Goal: Information Seeking & Learning: Learn about a topic

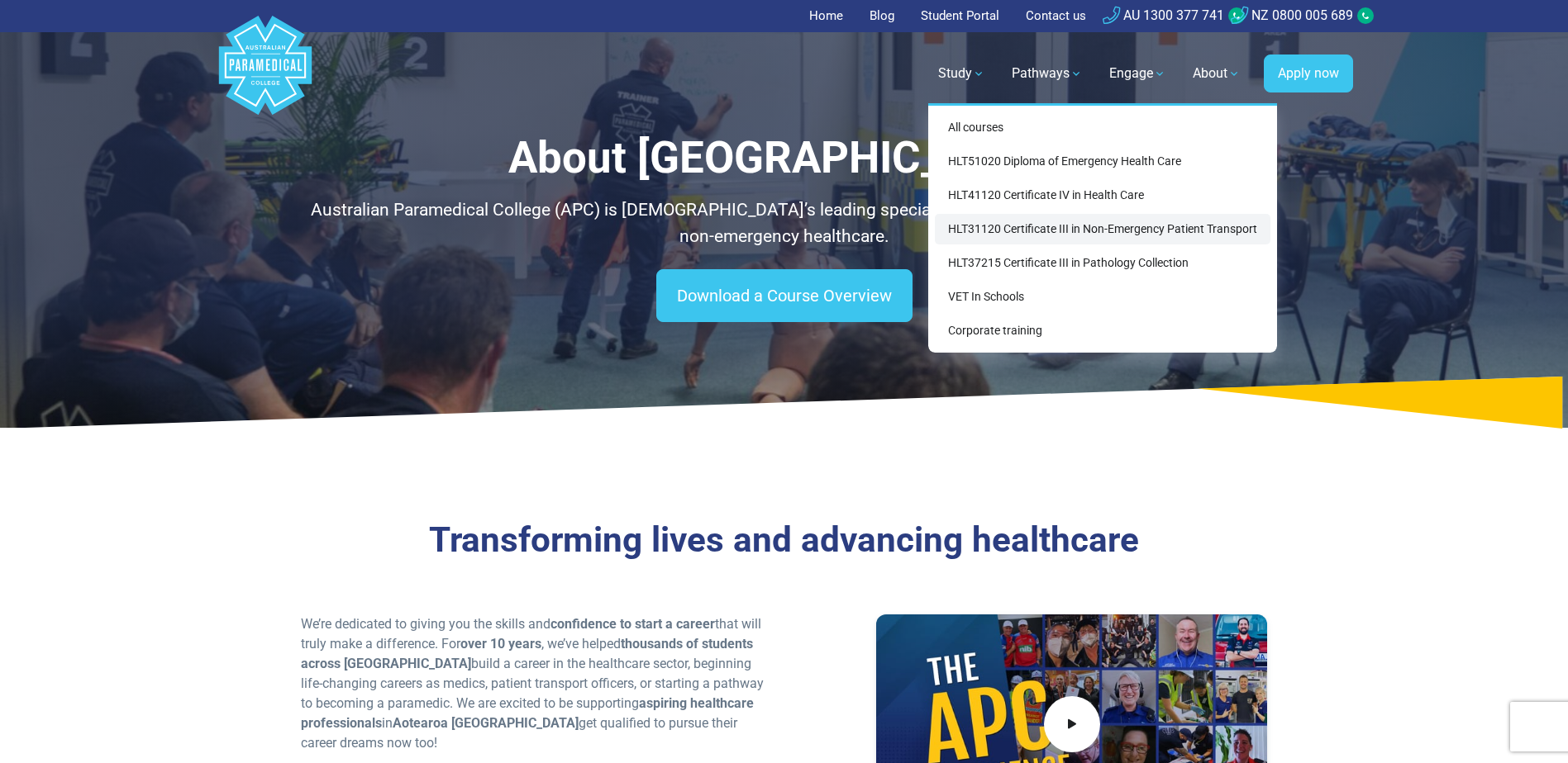
click at [1004, 230] on link "HLT31120 Certificate III in Non-Emergency Patient Transport" at bounding box center [1103, 229] width 335 height 31
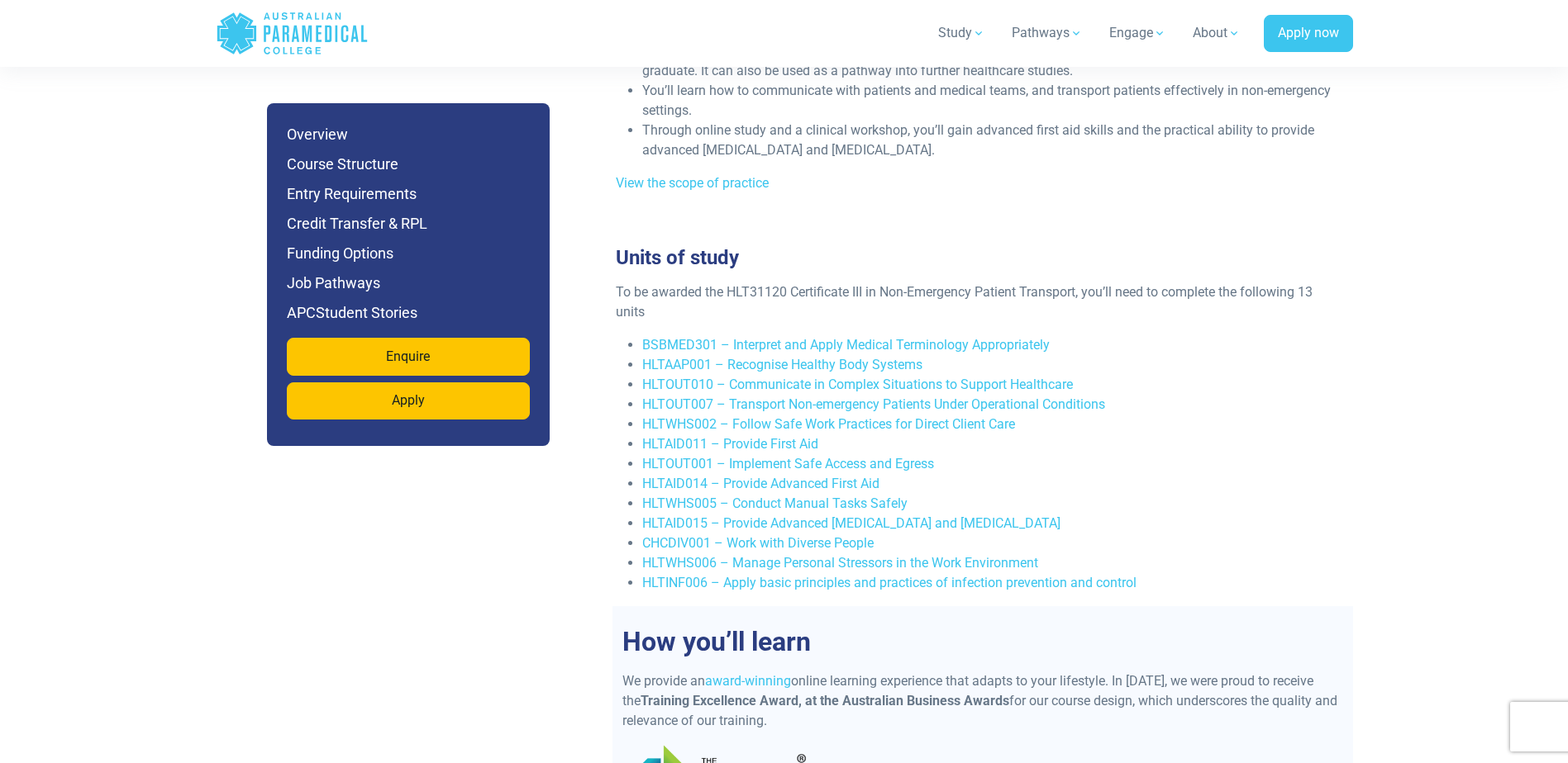
scroll to position [2892, 0]
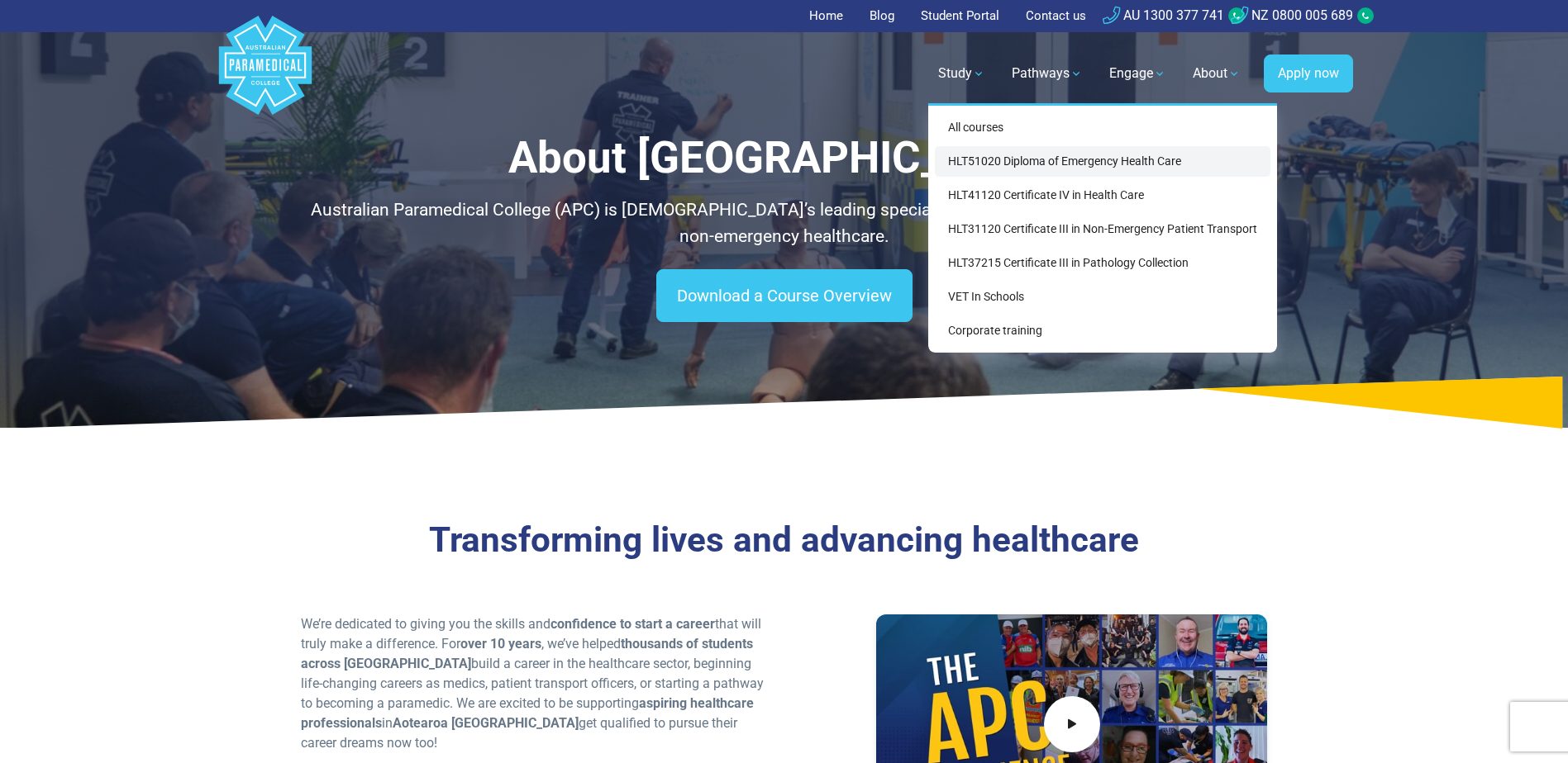
click at [966, 160] on link "HLT51020 Diploma of Emergency Health Care" at bounding box center [1103, 161] width 335 height 31
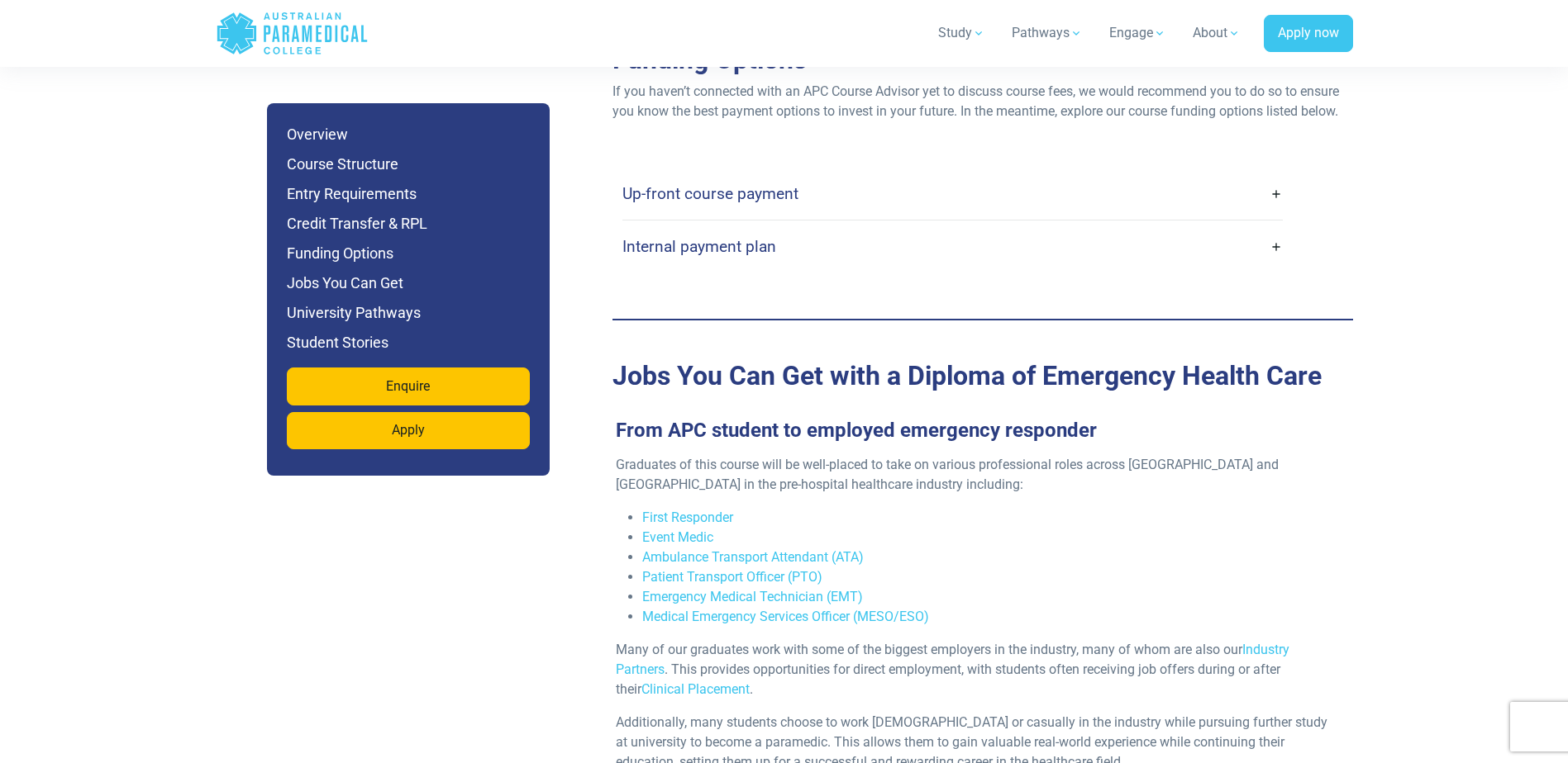
scroll to position [5205, 0]
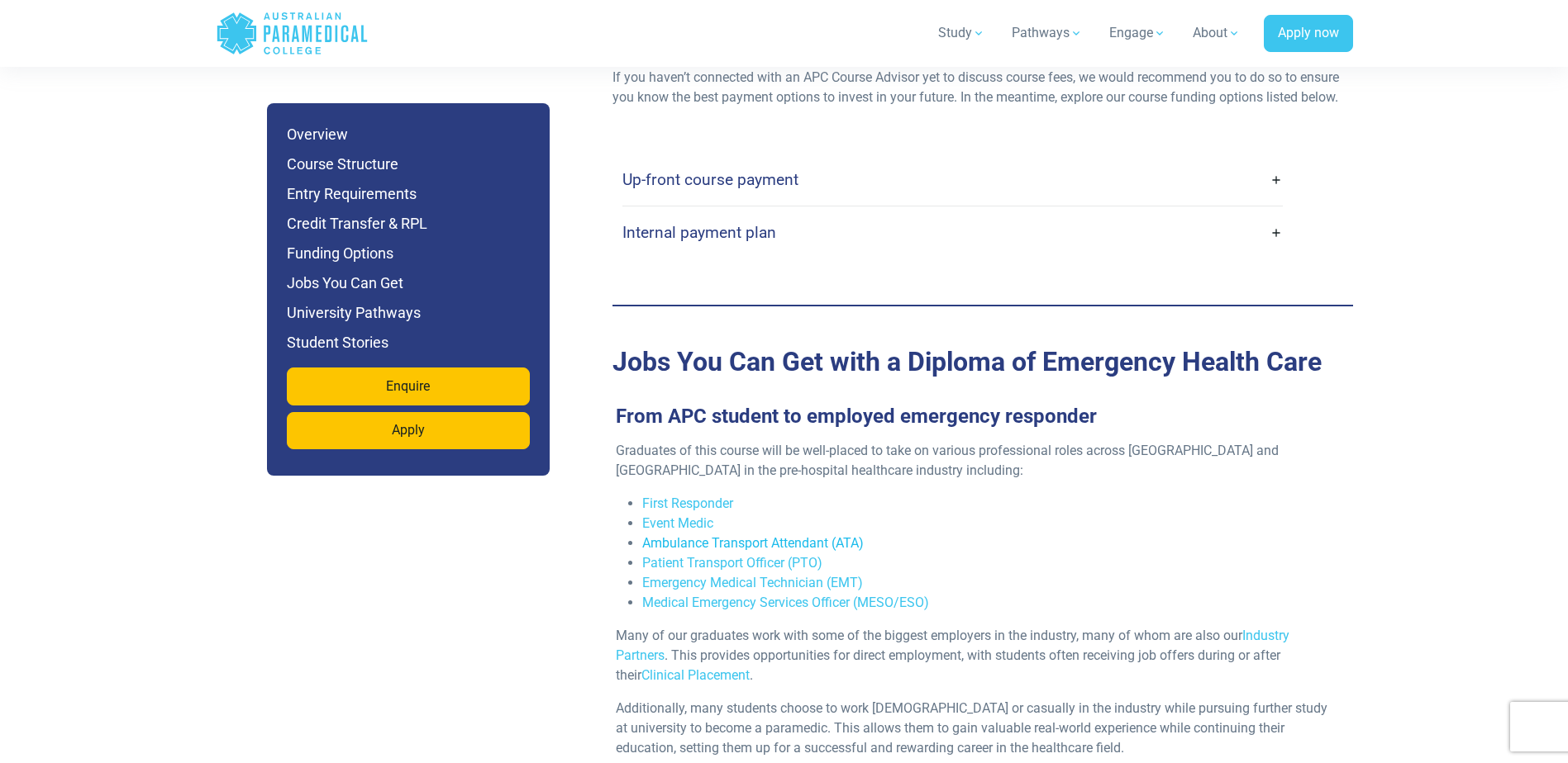
click at [804, 536] on link "Ambulance Transport Attendant (ATA)" at bounding box center [753, 543] width 222 height 15
click at [806, 575] on link "Emergency Medical Technician (EMT)" at bounding box center [752, 583] width 221 height 15
click at [847, 595] on link "Medical Emergency Services Officer (MESO/ESO)" at bounding box center [785, 603] width 287 height 15
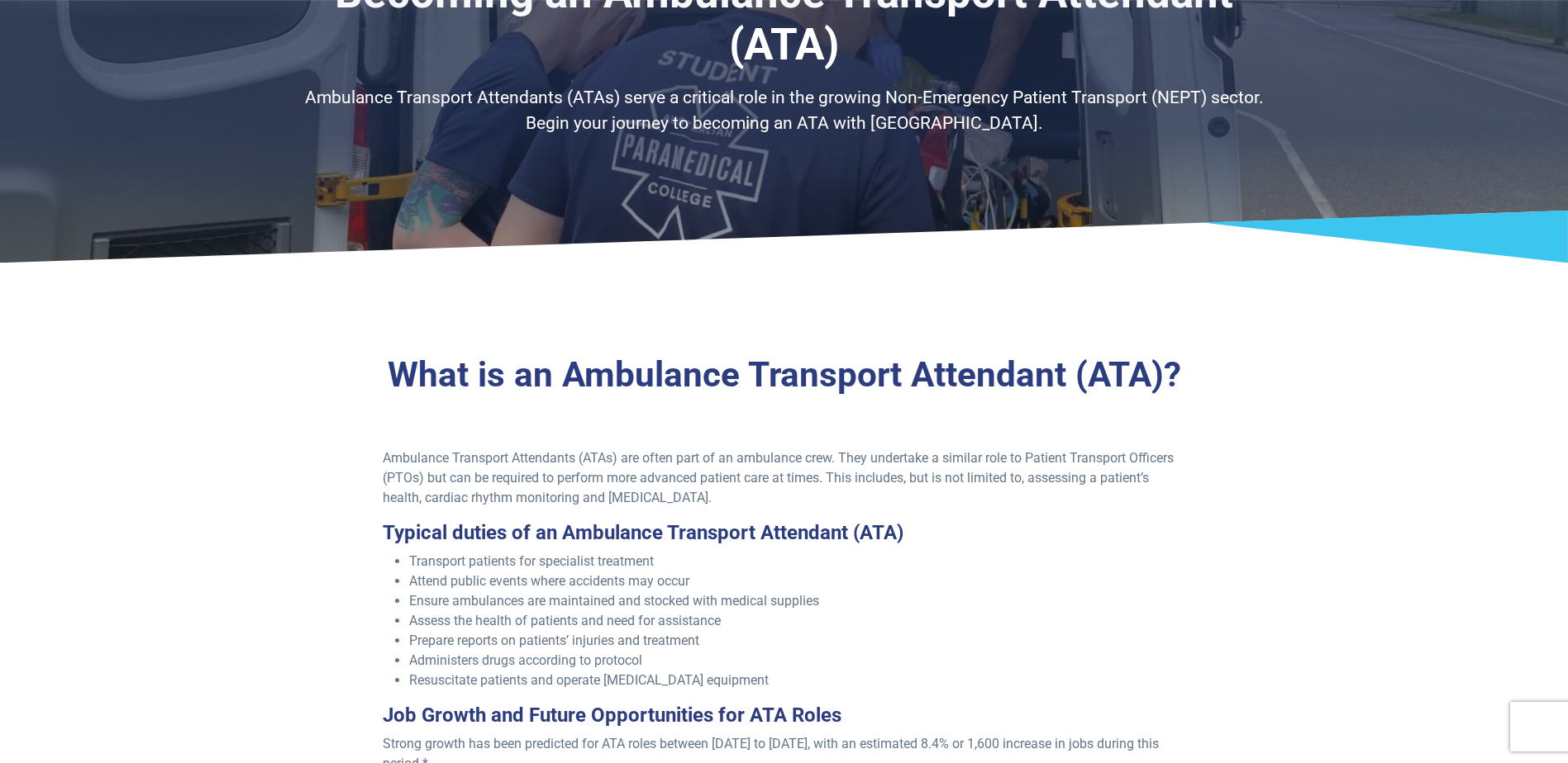
scroll to position [248, 0]
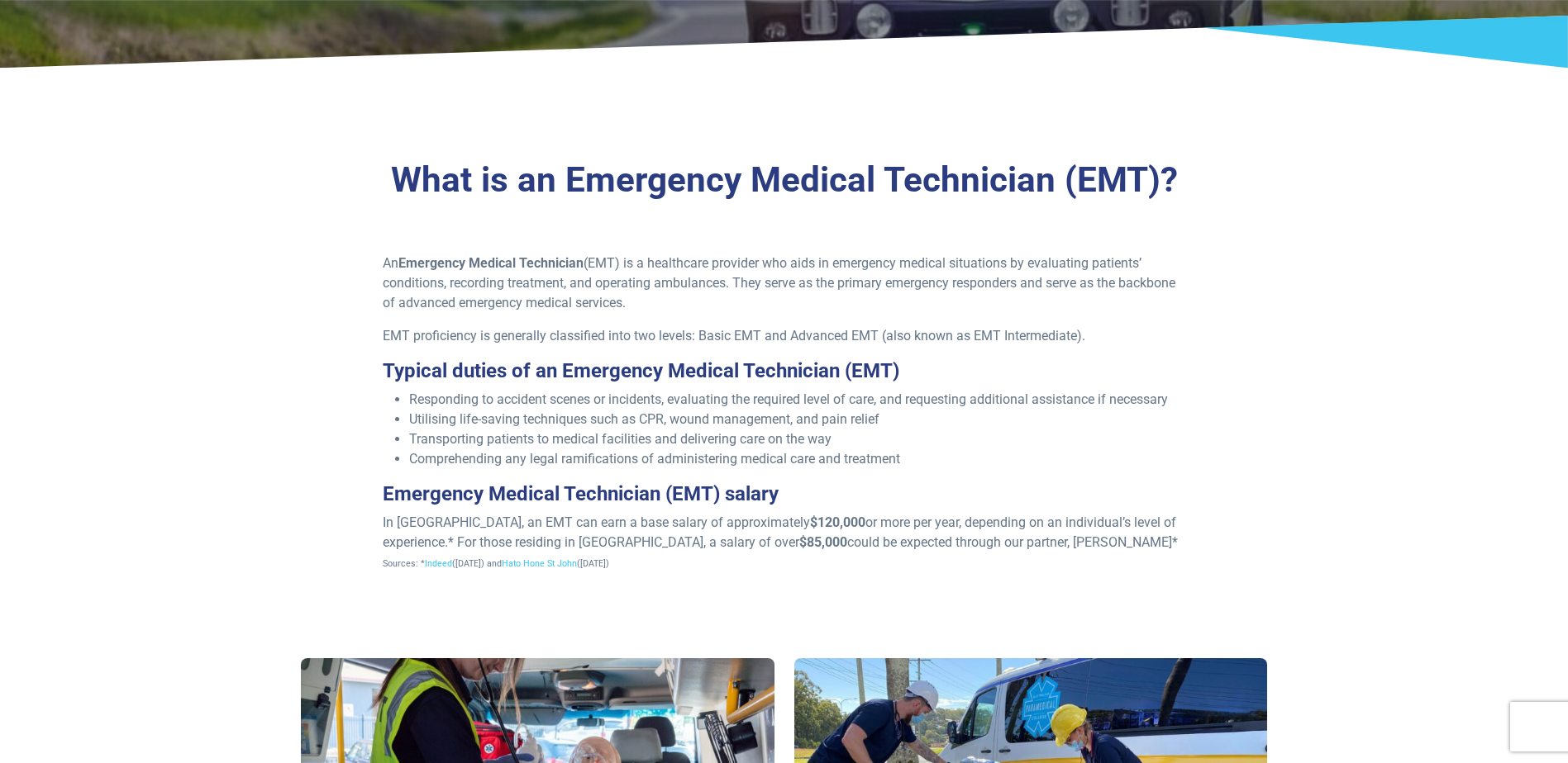
scroll to position [413, 0]
